Goal: Navigation & Orientation: Find specific page/section

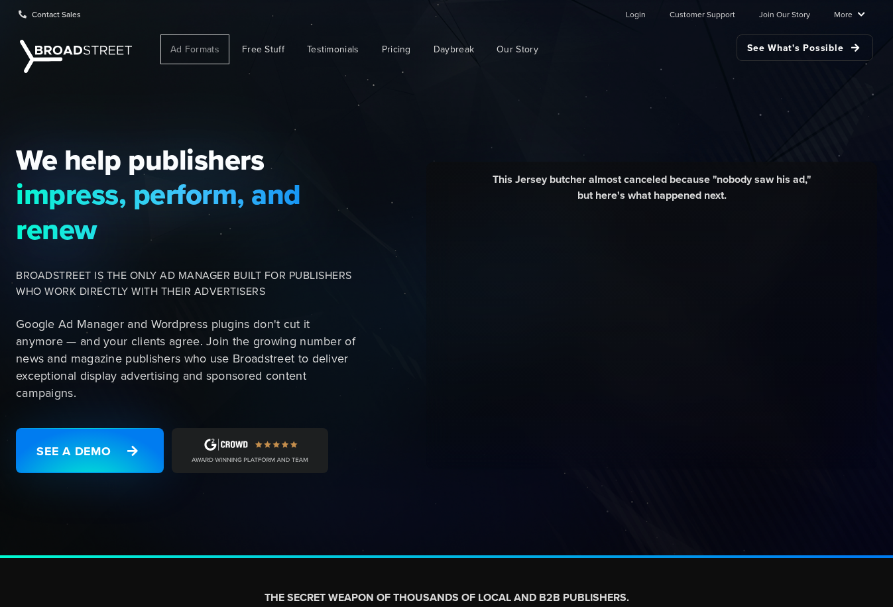
click at [187, 53] on span "Ad Formats" at bounding box center [194, 49] width 49 height 14
click at [382, 166] on div "This Jersey butcher almost canceled because "nobody saw his ad," but here's wha…" at bounding box center [629, 316] width 512 height 308
click at [853, 17] on link "More" at bounding box center [849, 14] width 31 height 27
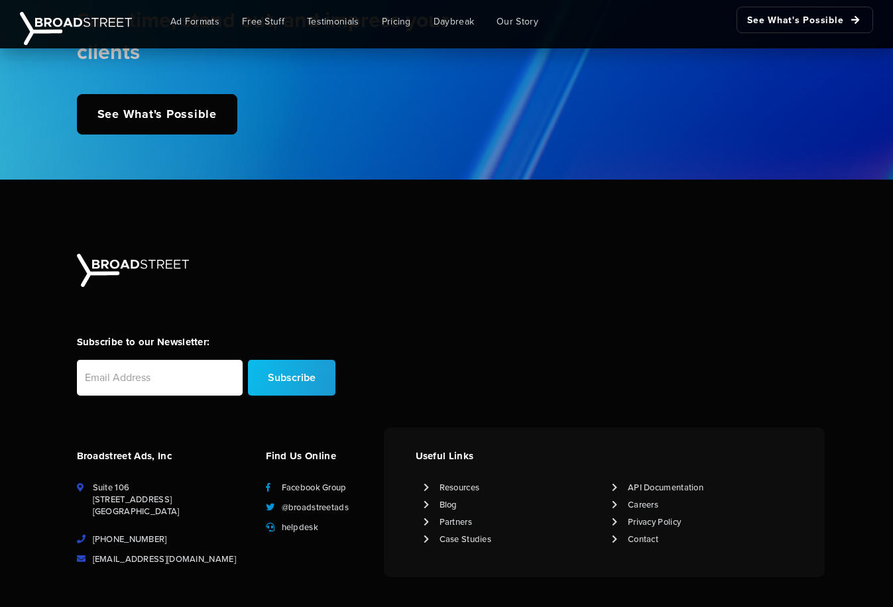
scroll to position [3295, 0]
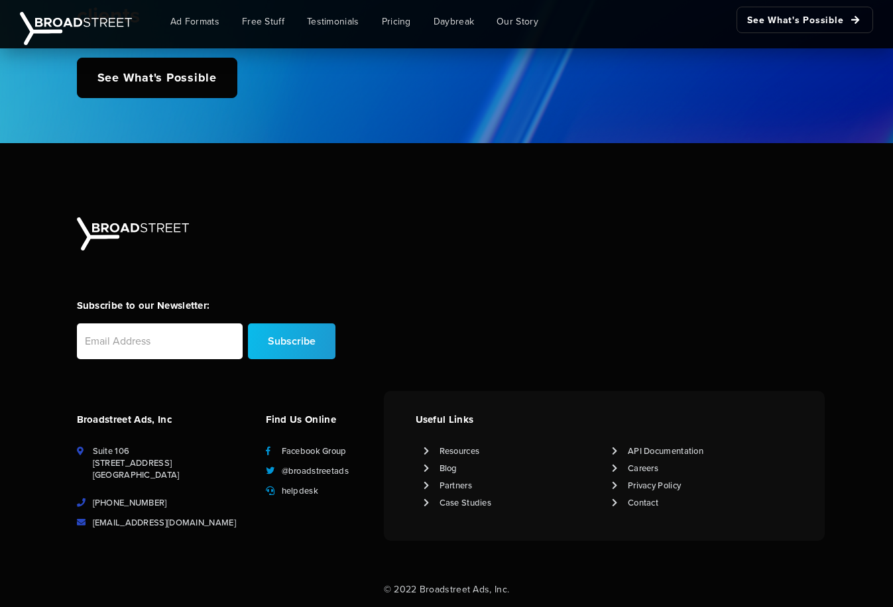
click at [298, 529] on div "Find Us Online Facebook Group @broadstreetads helpdesk" at bounding box center [321, 466] width 126 height 150
click at [409, 342] on div "Subscribe to our Newsletter: Subscribe" at bounding box center [447, 328] width 756 height 61
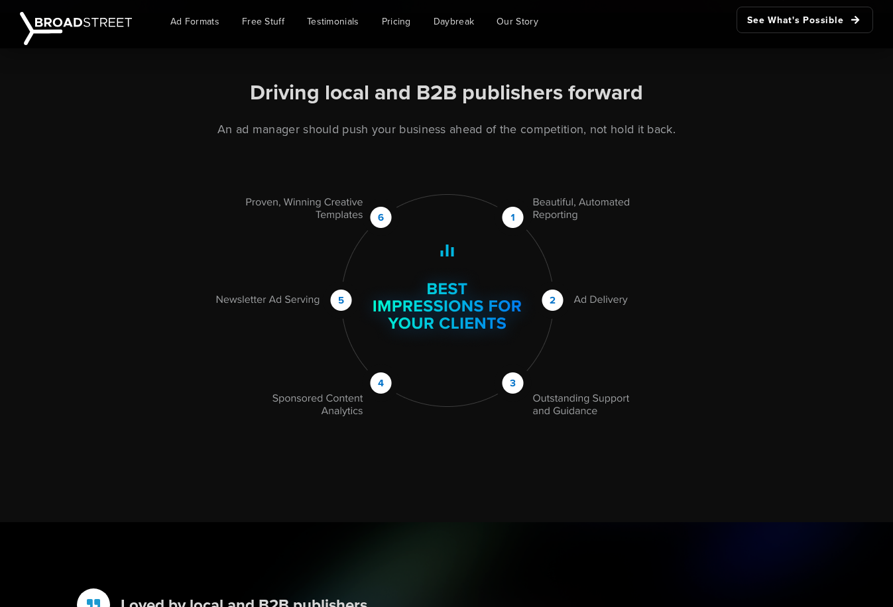
scroll to position [1346, 0]
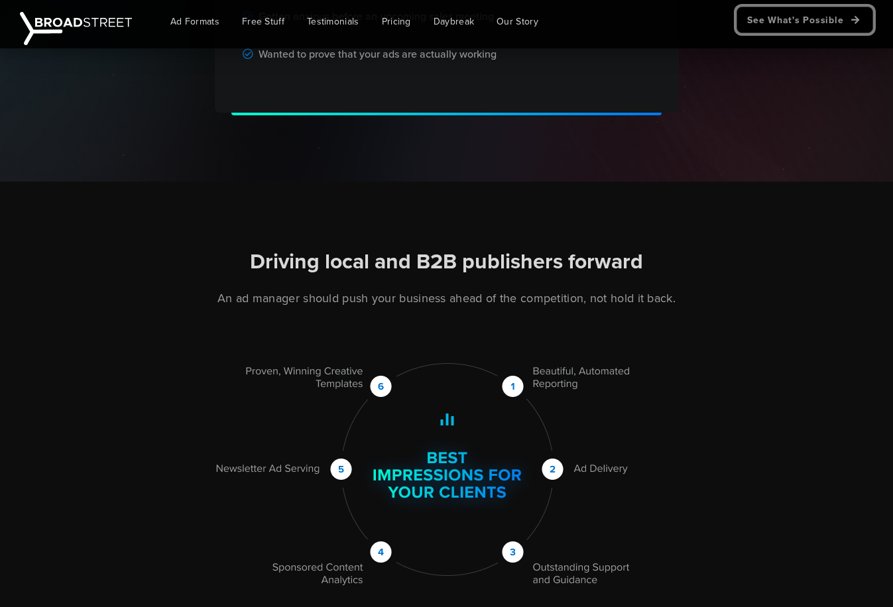
click at [780, 24] on link "See What's Possible" at bounding box center [805, 20] width 137 height 27
